Goal: Find specific page/section: Find specific page/section

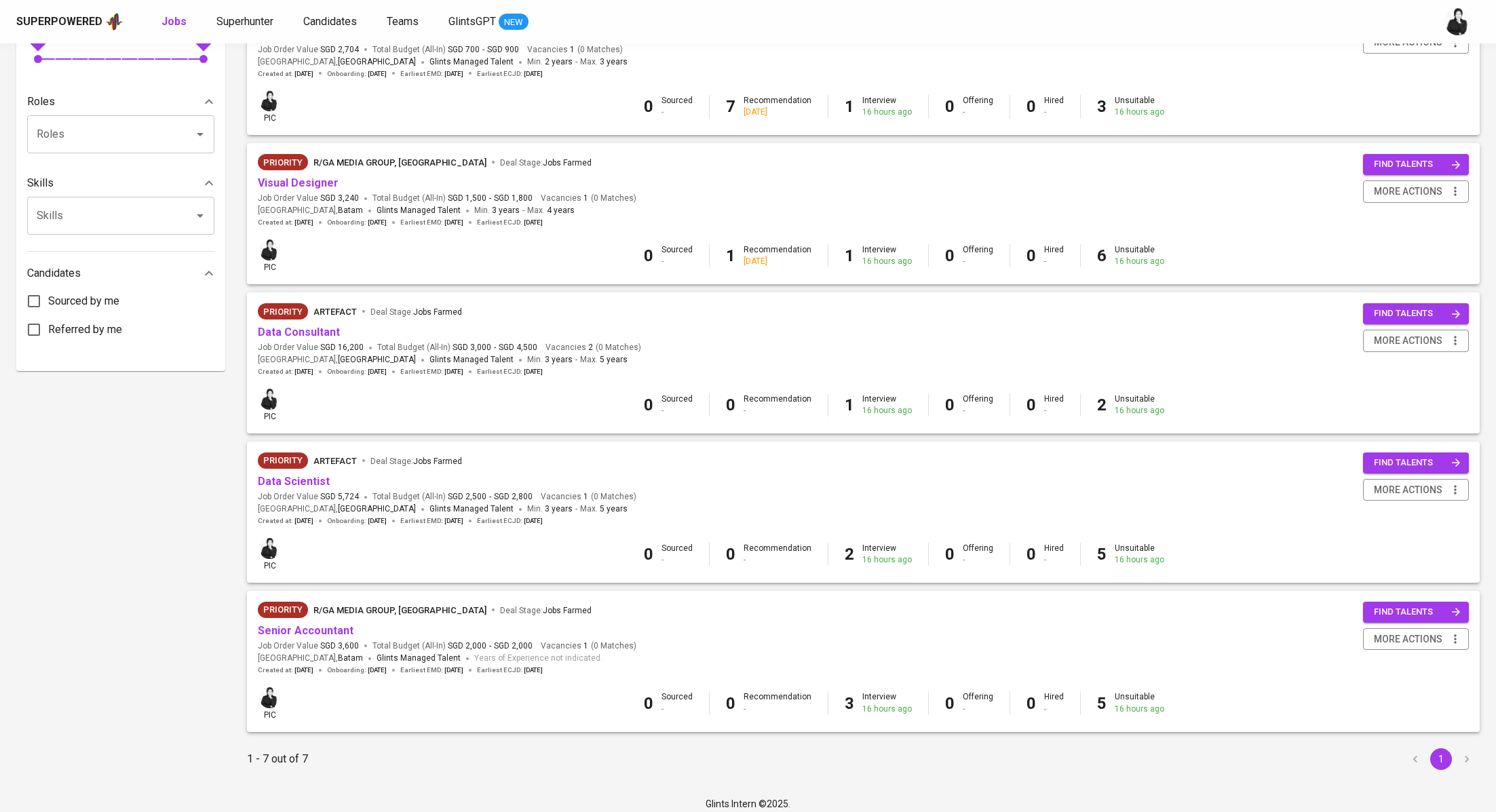
scroll to position [515, 0]
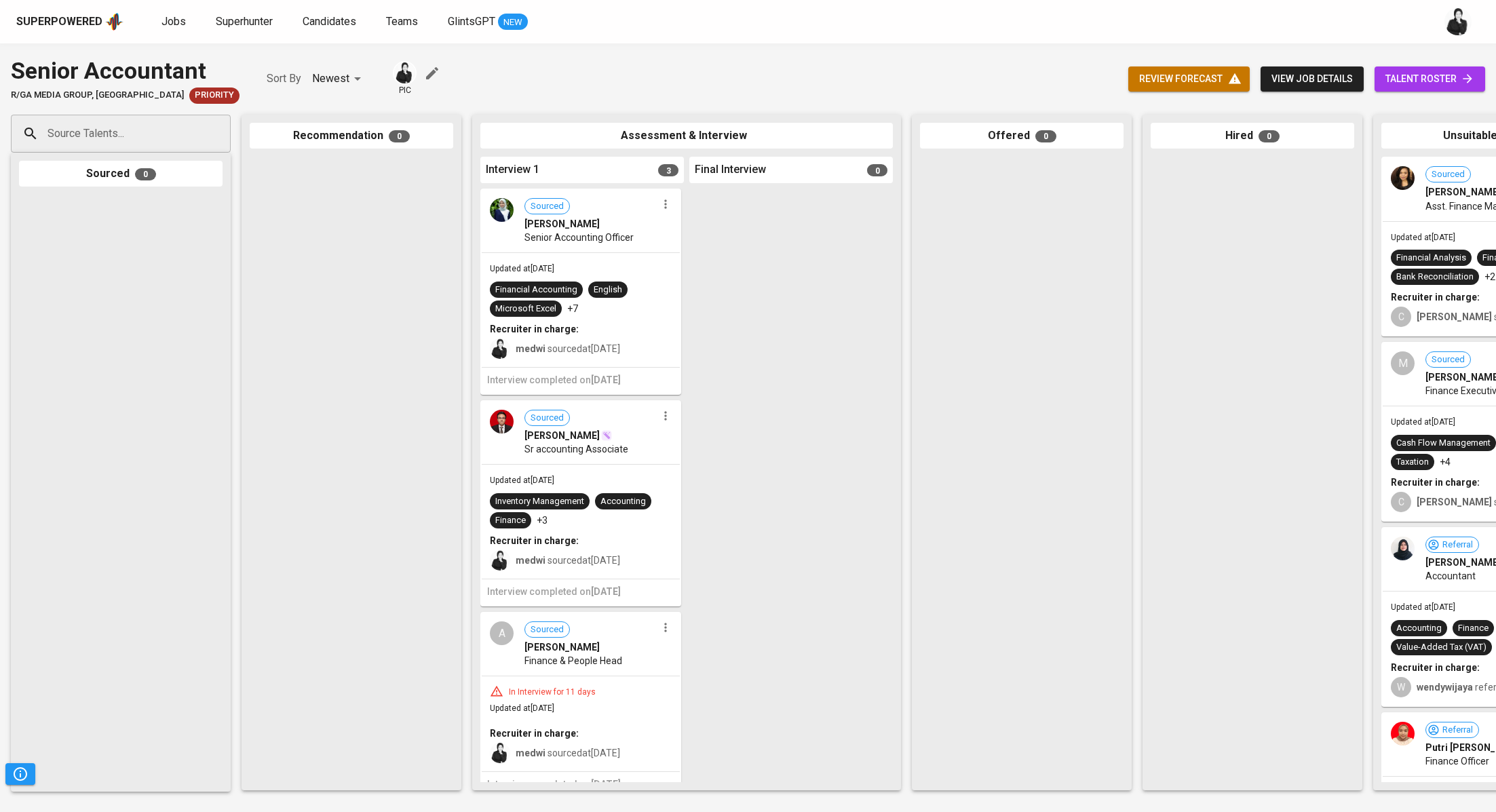
click at [1421, 85] on span "talent roster" at bounding box center [1430, 79] width 89 height 17
